Goal: Task Accomplishment & Management: Use online tool/utility

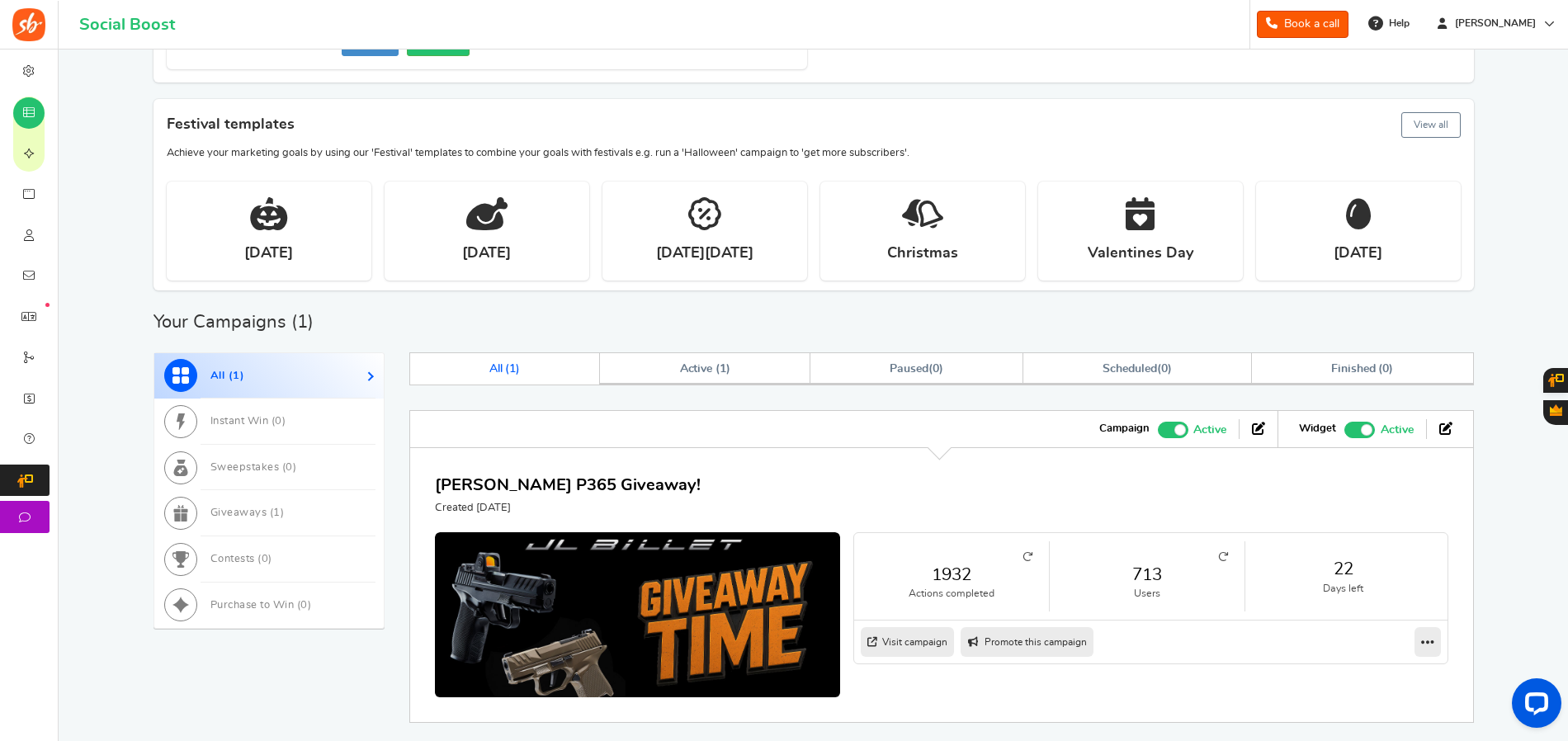
scroll to position [413, 0]
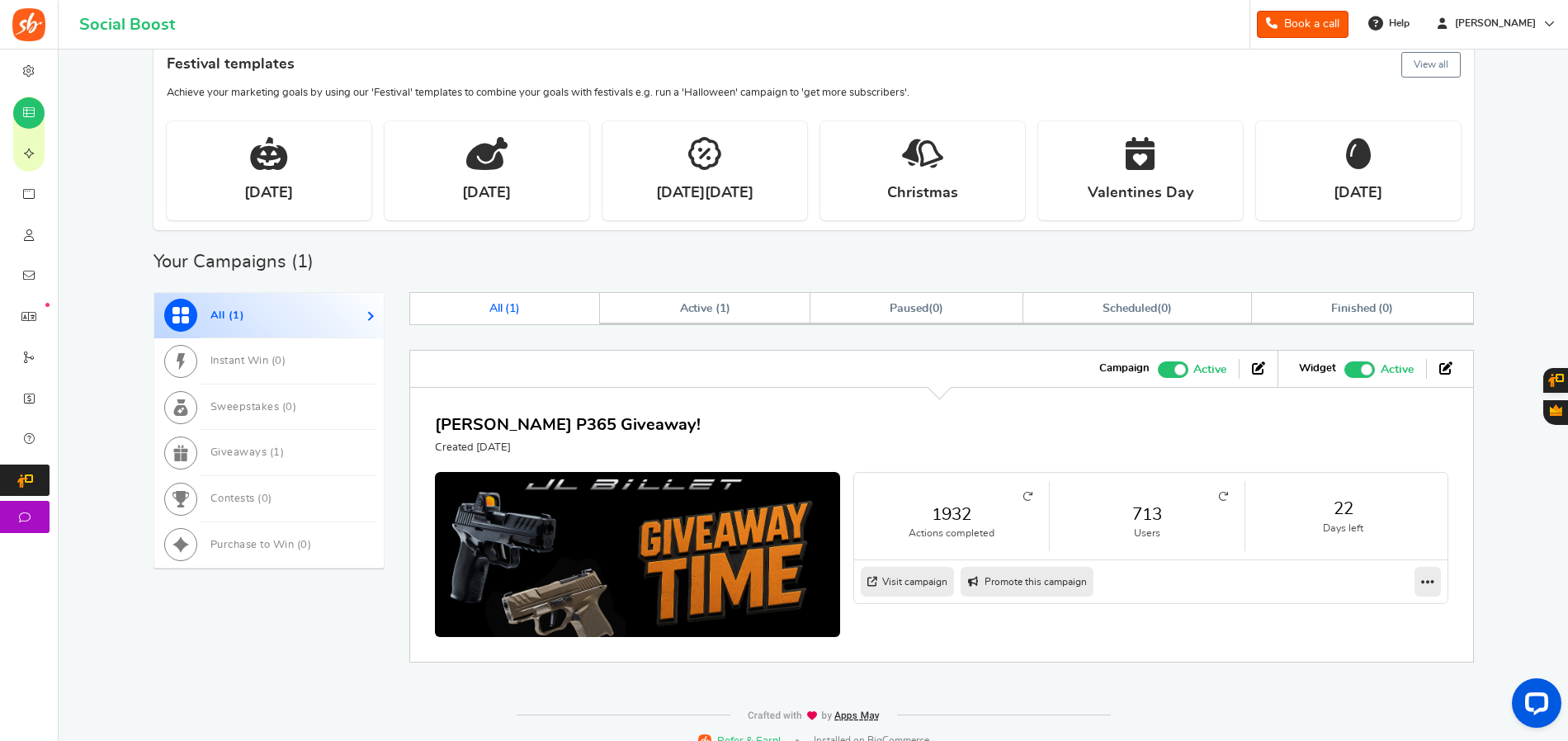
click at [1223, 496] on icon at bounding box center [1222, 496] width 10 height 10
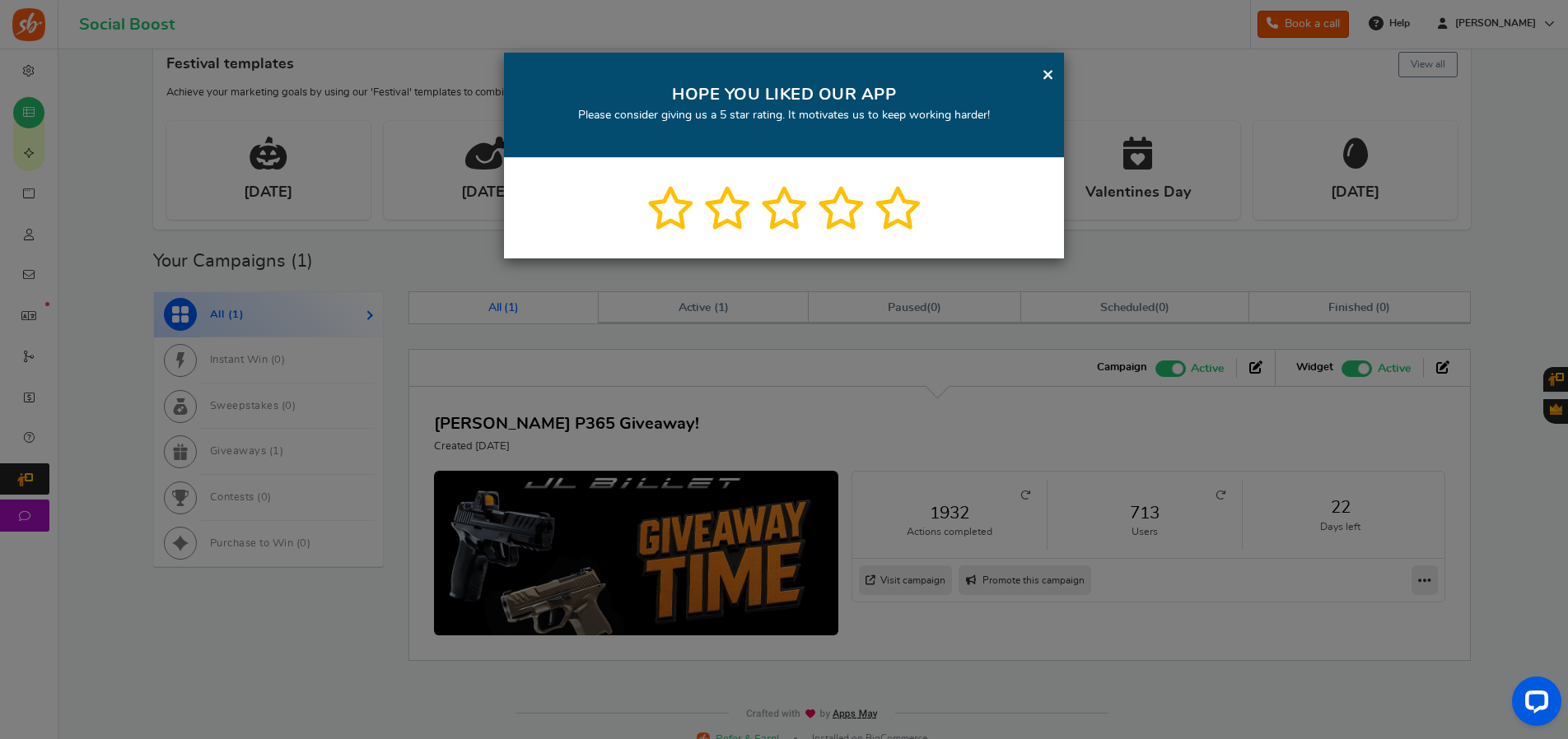
click at [1046, 72] on link "×" at bounding box center [1047, 74] width 12 height 20
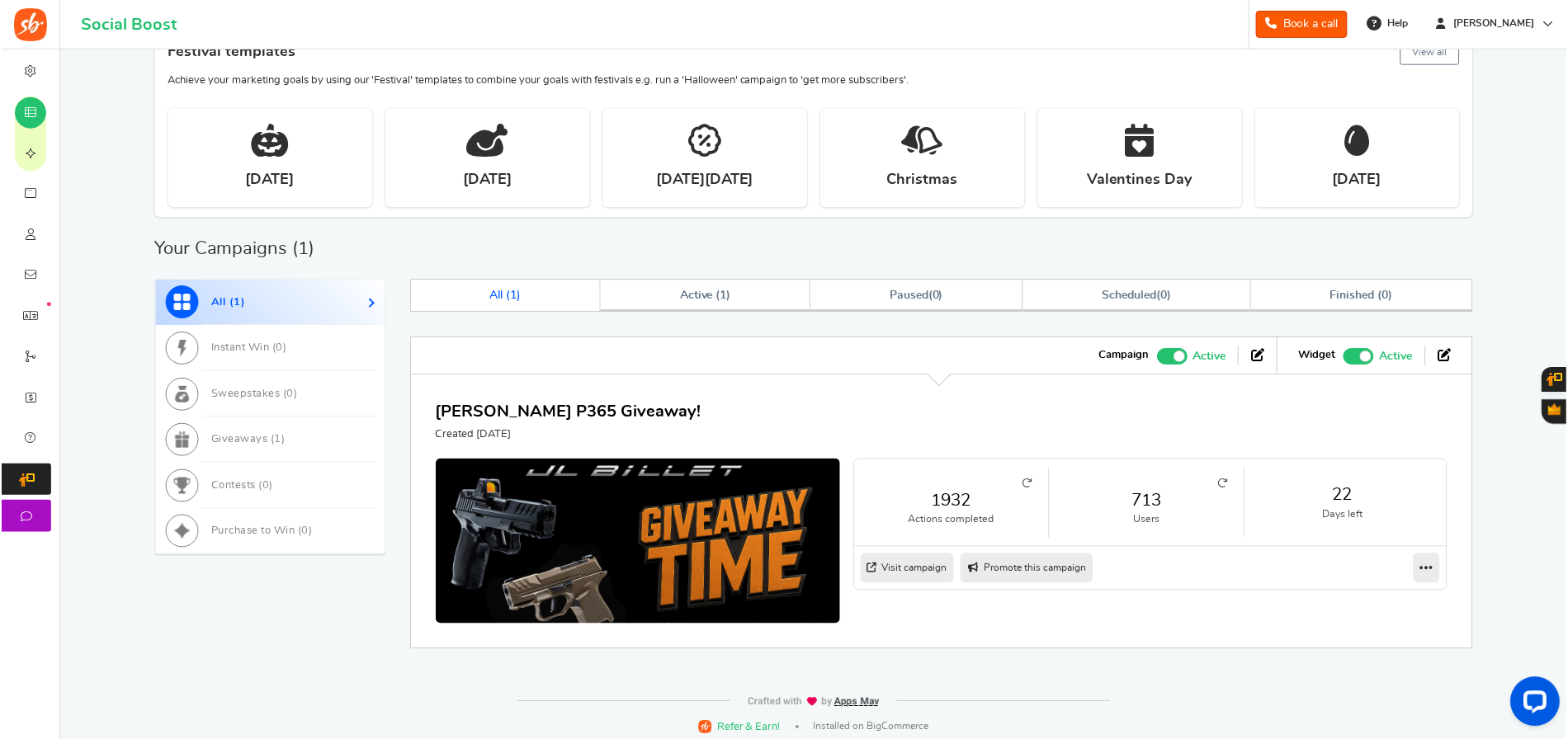
scroll to position [432, 0]
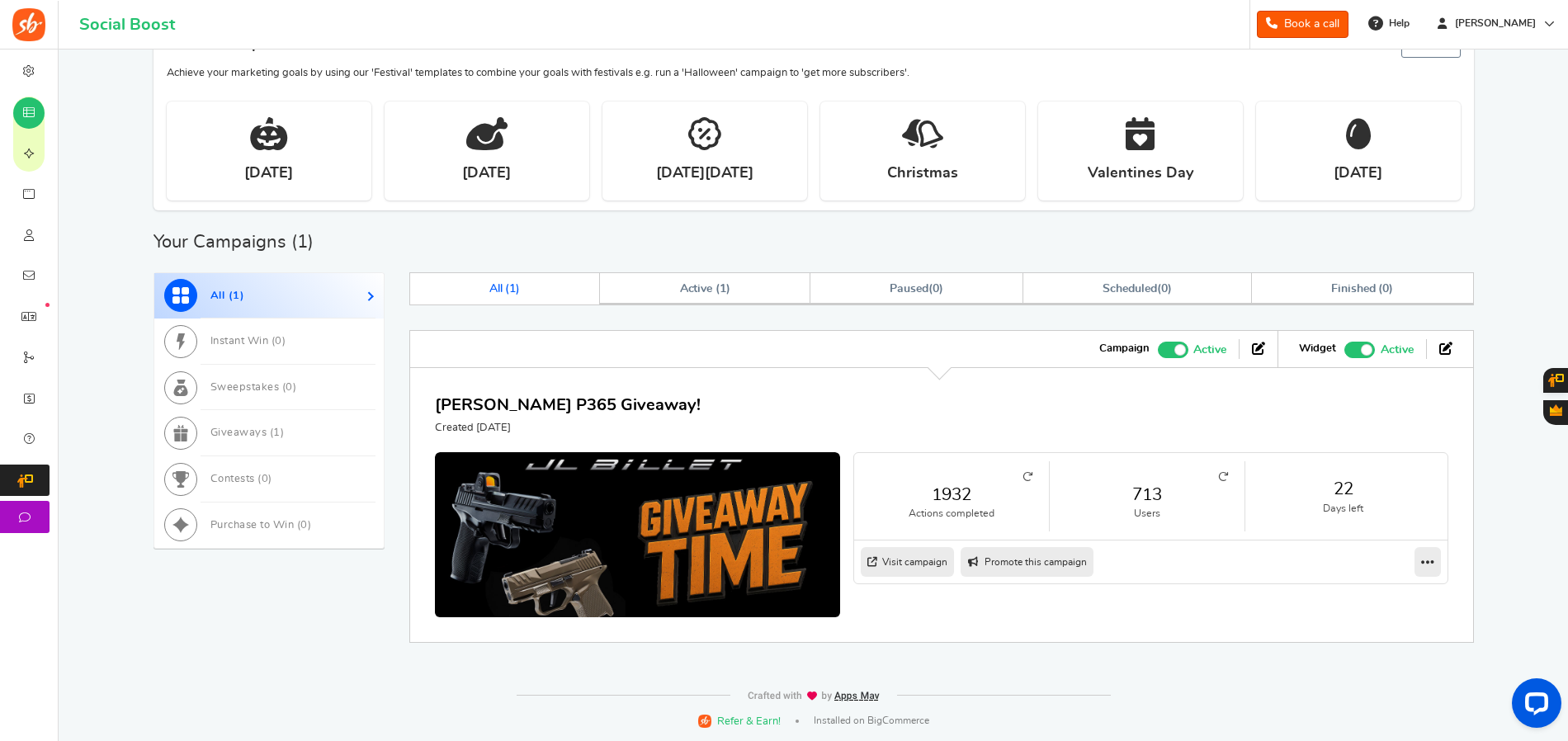
click at [1220, 474] on icon at bounding box center [1222, 476] width 10 height 10
click at [1197, 491] on link "713" at bounding box center [1147, 493] width 162 height 24
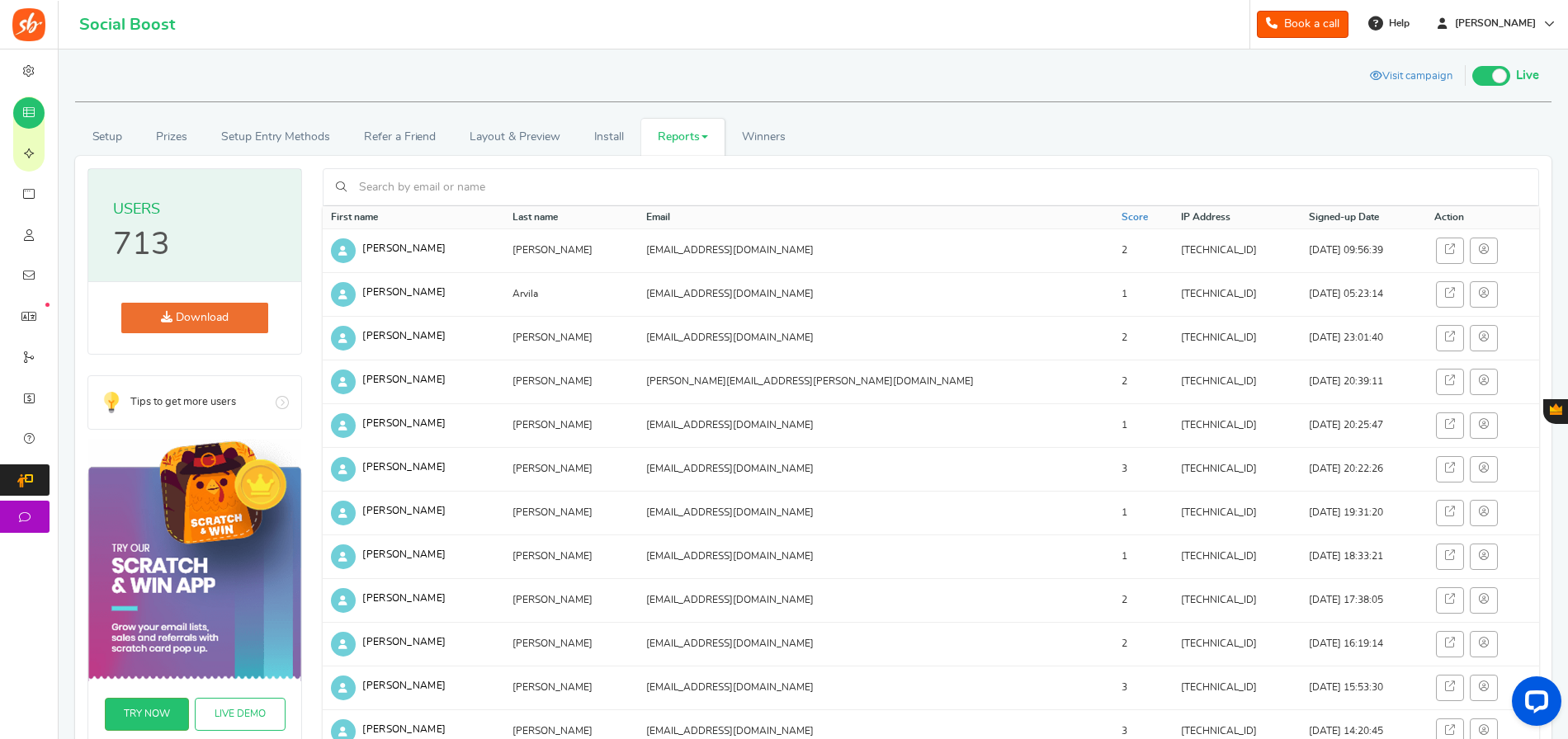
click at [203, 321] on link "Download" at bounding box center [194, 318] width 147 height 31
click at [101, 128] on link "Setup" at bounding box center [106, 137] width 64 height 37
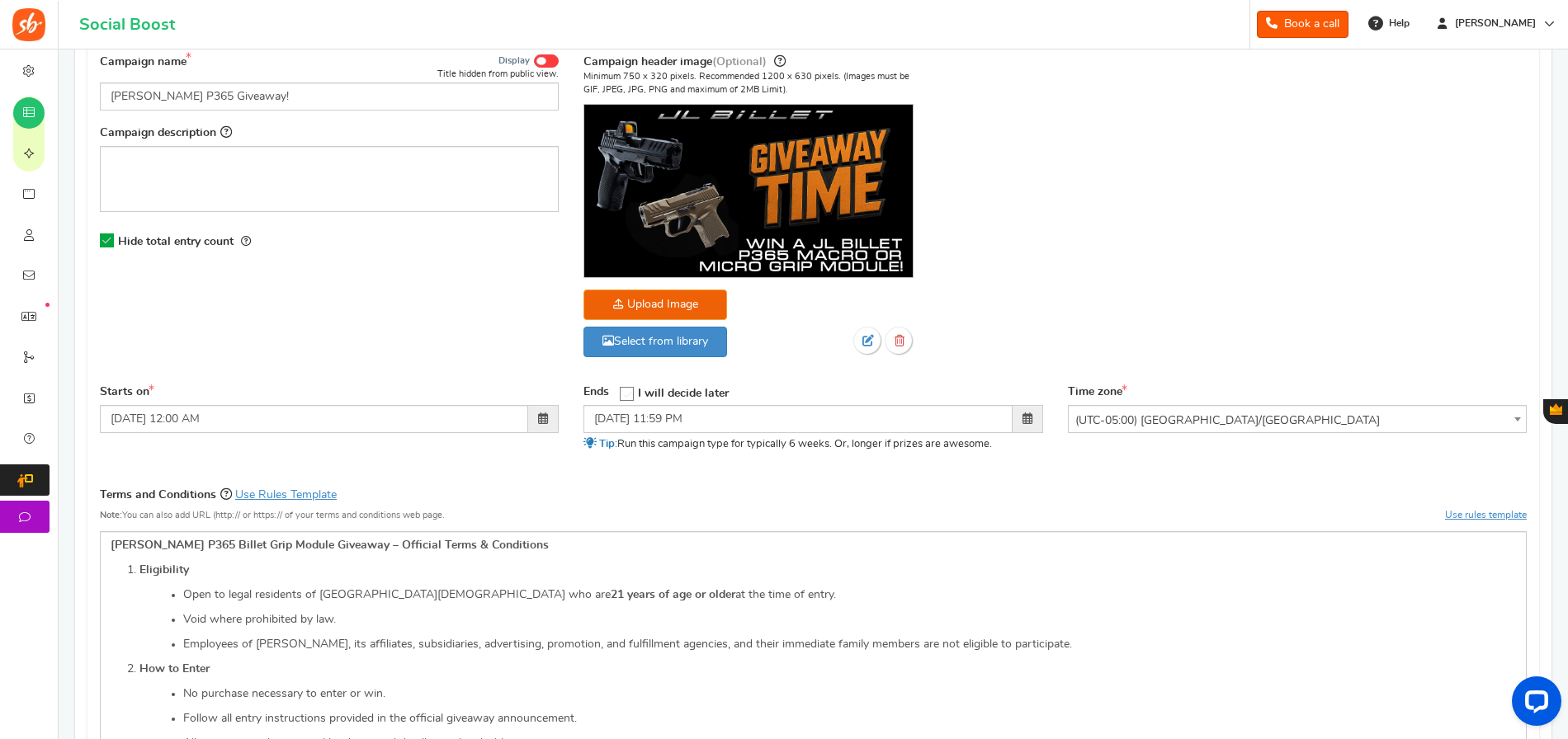
scroll to position [247, 0]
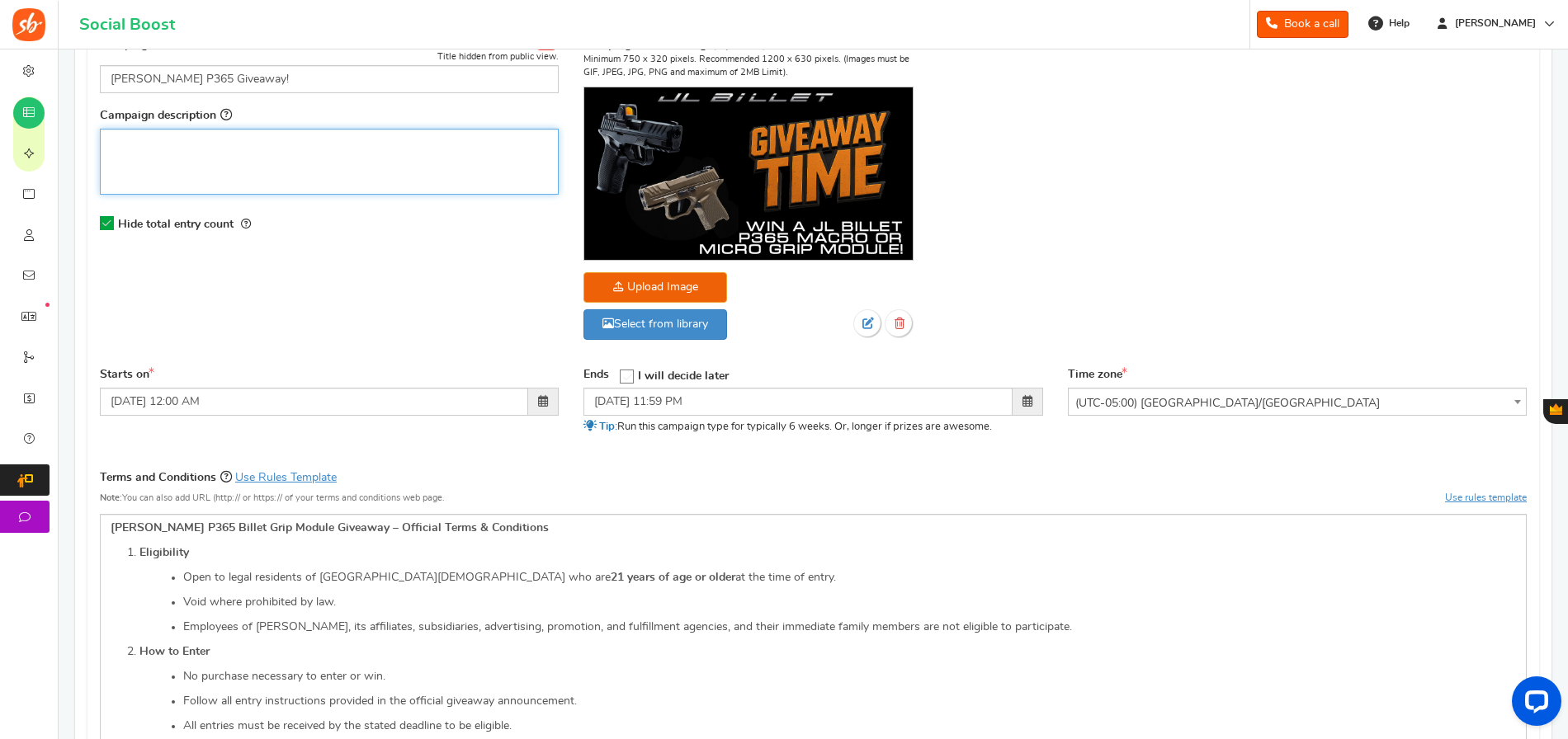
click at [361, 169] on div "Editor, competition_desc" at bounding box center [328, 161] width 458 height 66
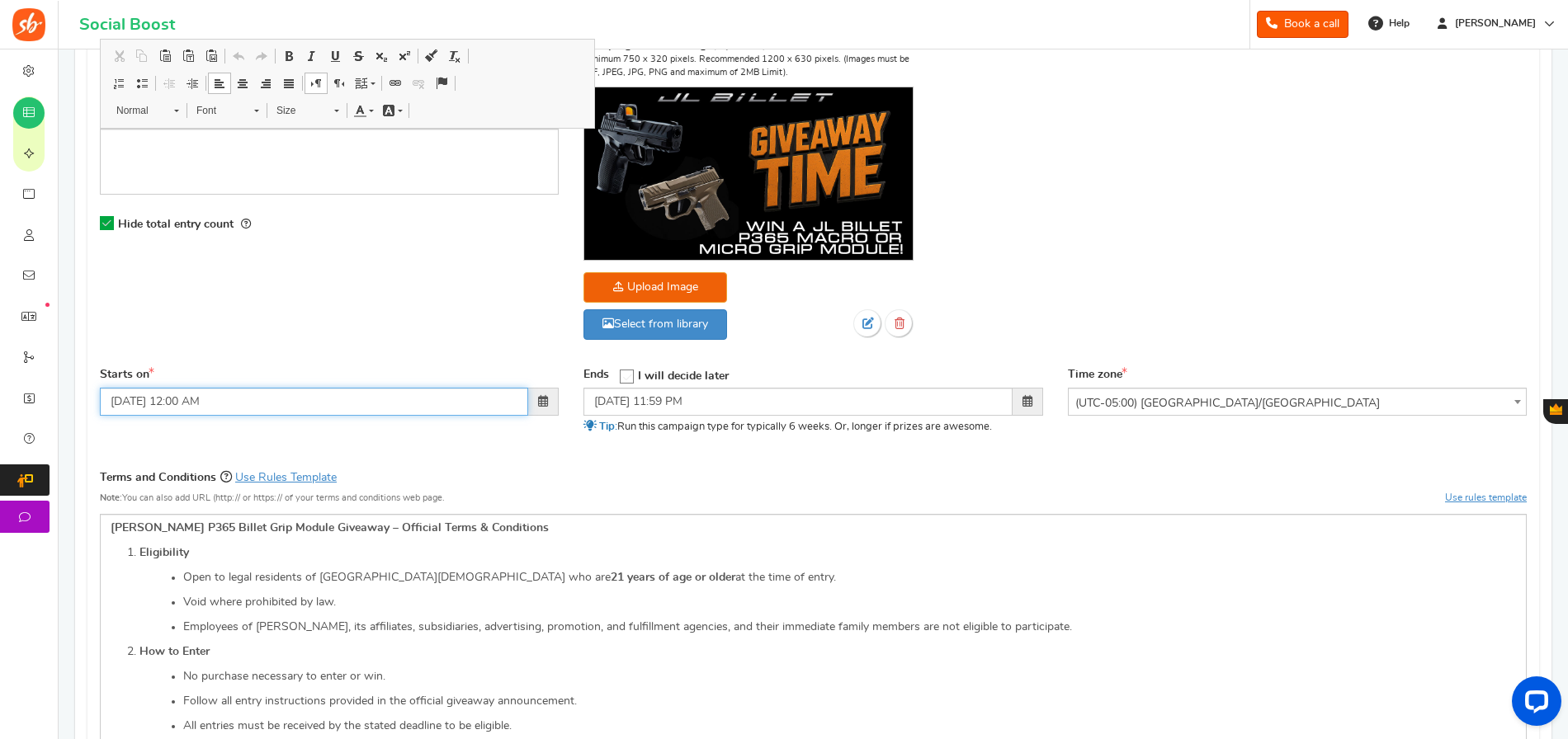
click at [464, 411] on input "[DATE] 12:00 AM" at bounding box center [313, 402] width 429 height 28
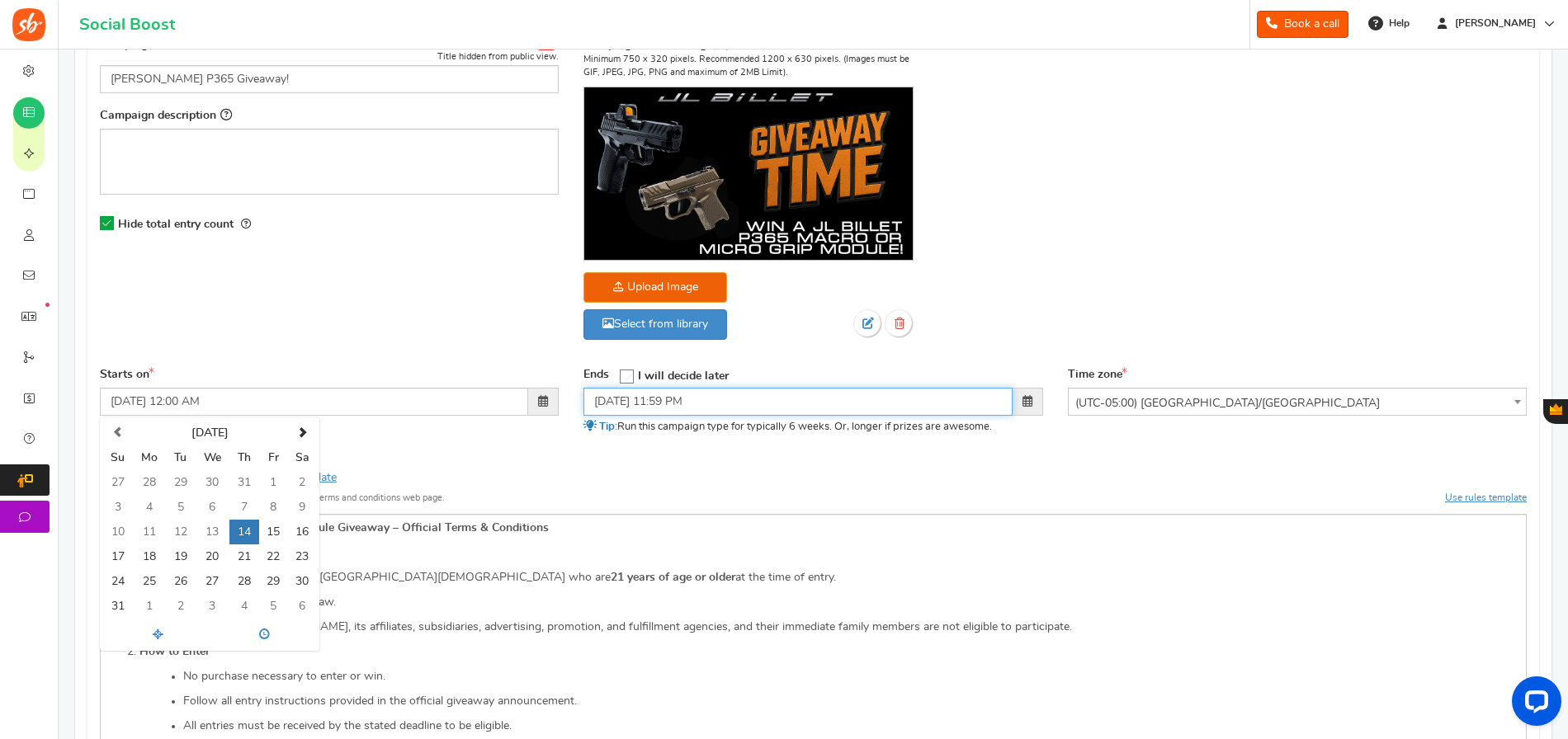
click at [697, 404] on input "[DATE] 11:59 PM" at bounding box center [797, 402] width 429 height 28
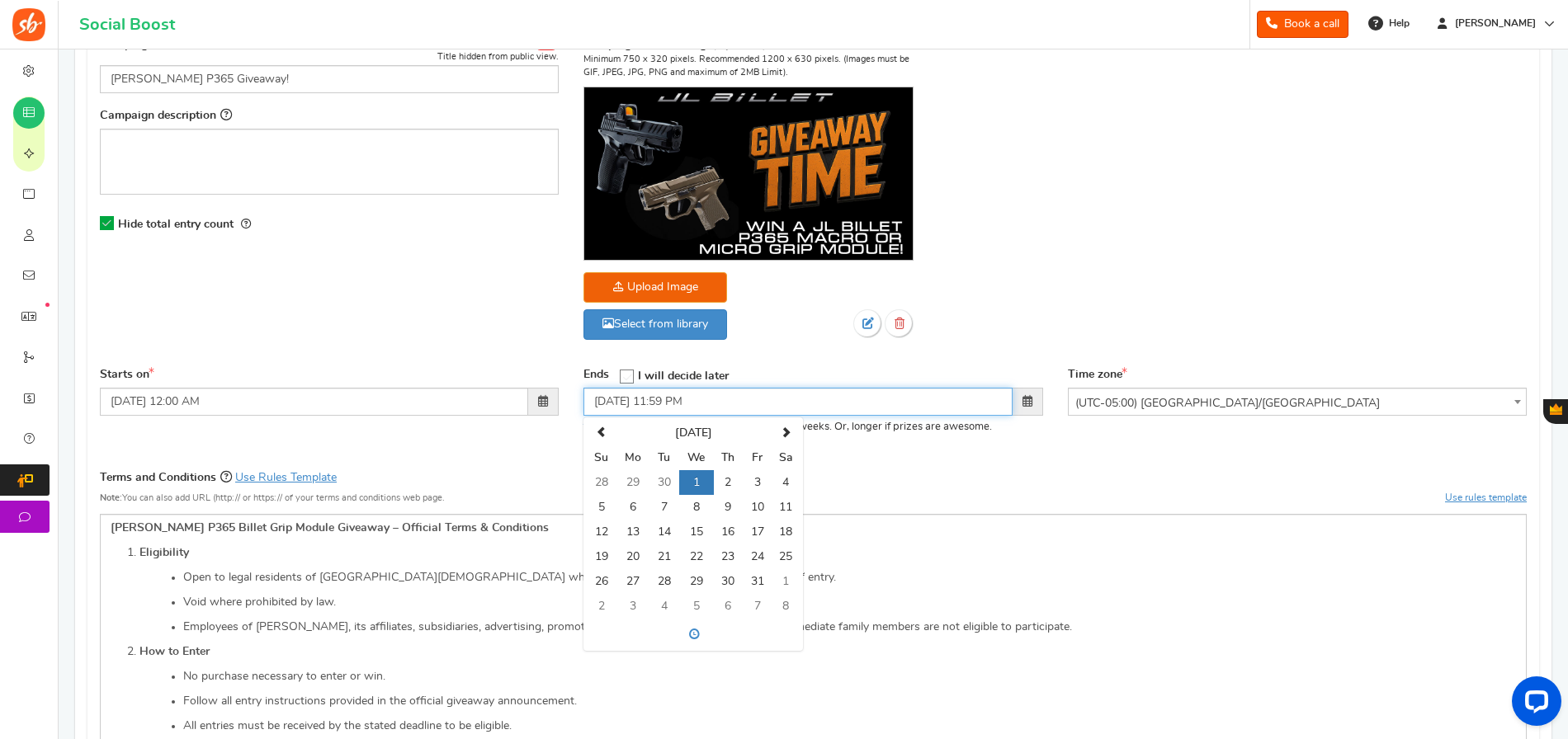
click at [721, 406] on input "[DATE] 11:59 PM" at bounding box center [797, 402] width 429 height 28
